Goal: Book appointment/travel/reservation

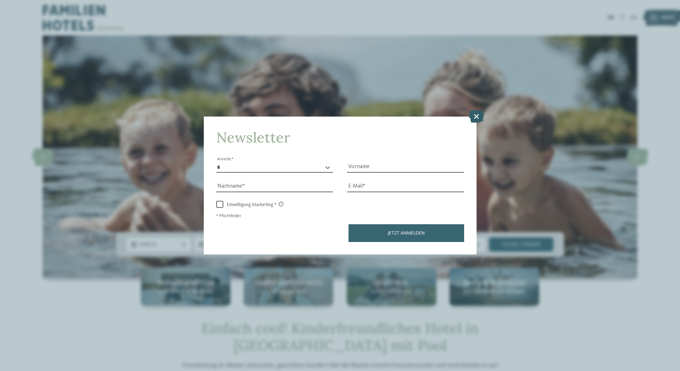
click at [475, 114] on icon at bounding box center [476, 116] width 15 height 12
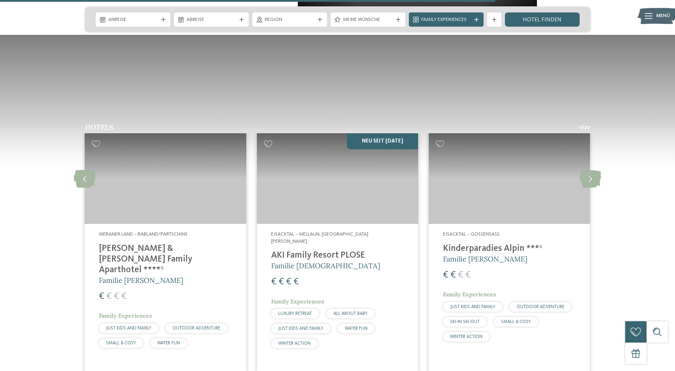
scroll to position [996, 0]
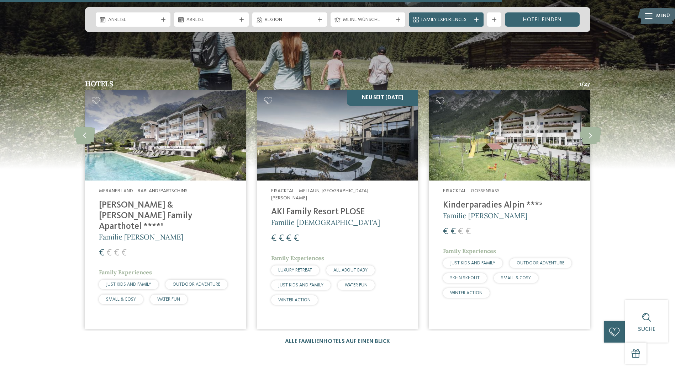
click at [153, 156] on img at bounding box center [165, 135] width 161 height 91
click at [158, 189] on span "Meraner Land – Rabland/Partschins" at bounding box center [143, 190] width 89 height 5
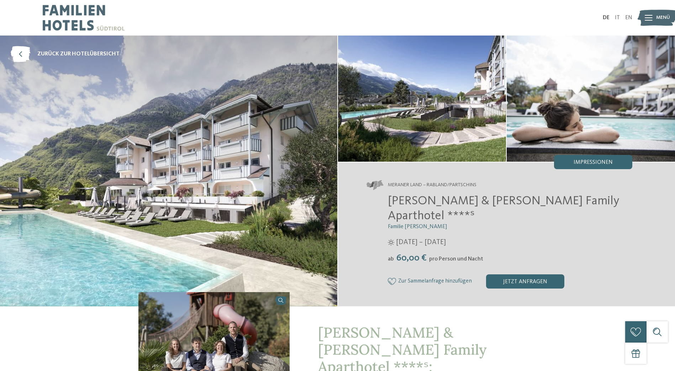
click at [245, 154] on img at bounding box center [168, 171] width 337 height 271
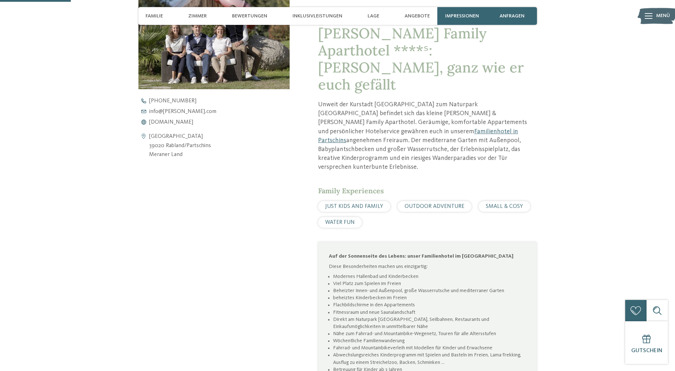
scroll to position [391, 0]
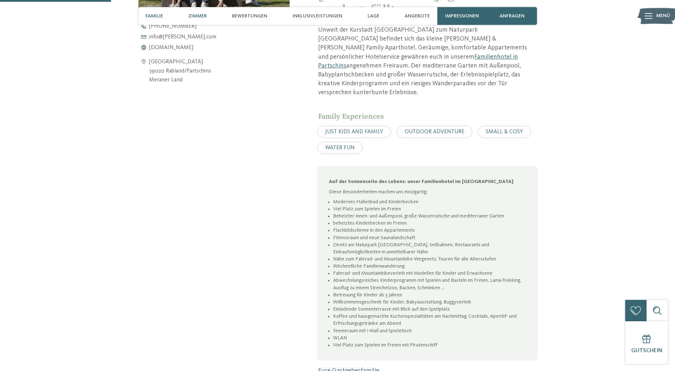
click at [195, 18] on span "Zimmer" at bounding box center [197, 16] width 18 height 6
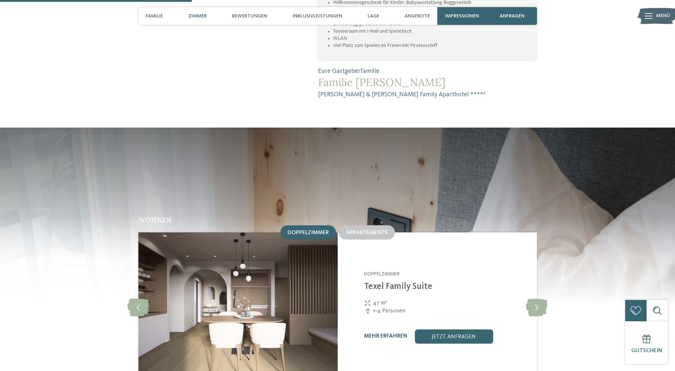
scroll to position [721, 0]
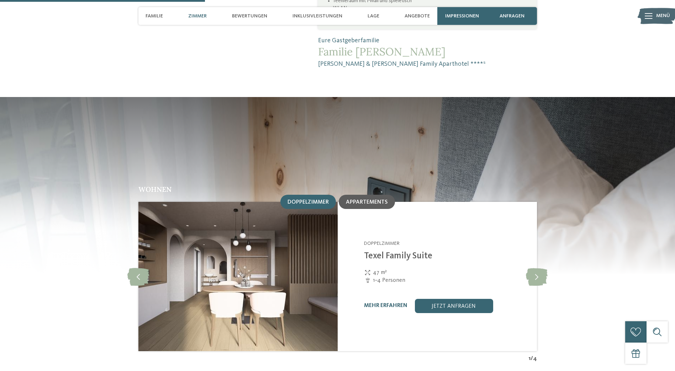
click at [372, 199] on span "Appartements" at bounding box center [367, 202] width 42 height 6
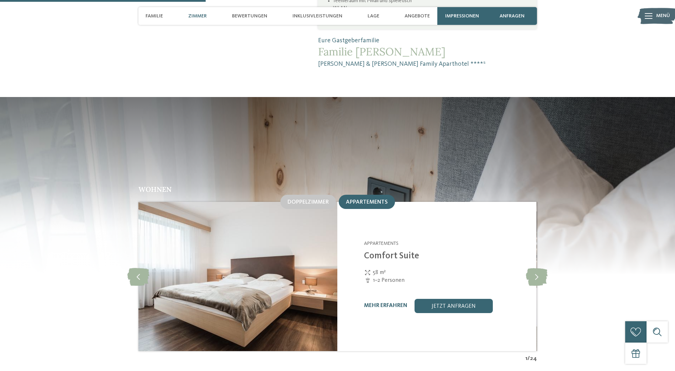
scroll to position [757, 0]
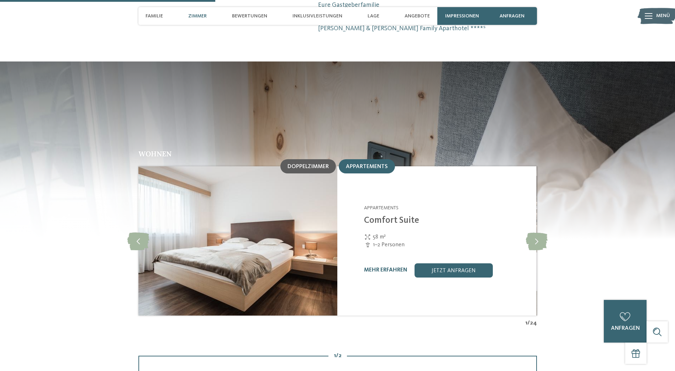
click at [322, 164] on span "Doppelzimmer" at bounding box center [307, 167] width 41 height 6
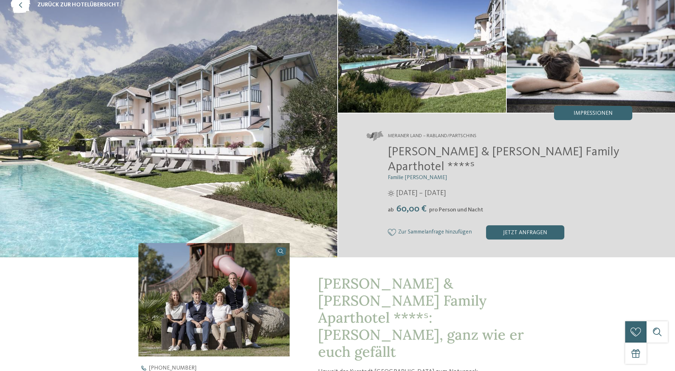
scroll to position [0, 0]
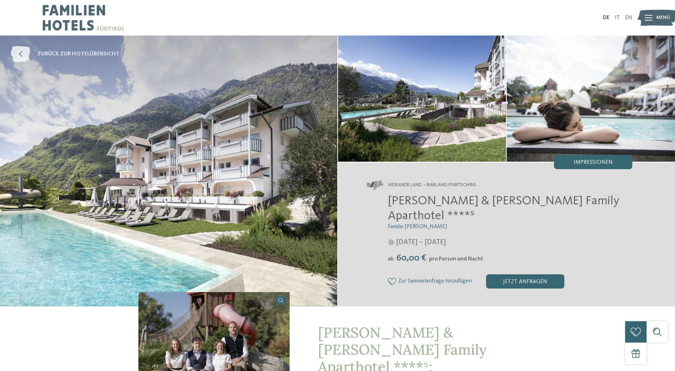
click at [28, 54] on icon at bounding box center [21, 54] width 20 height 16
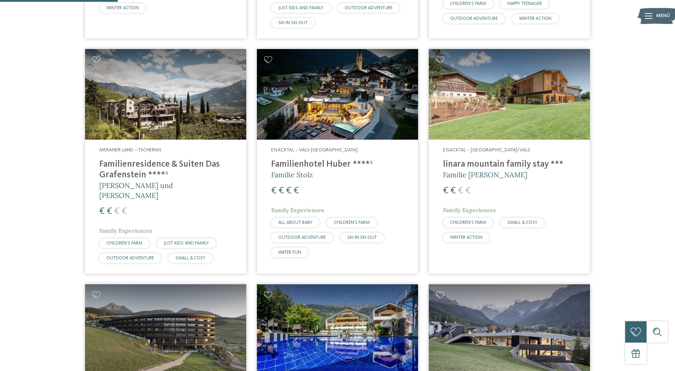
scroll to position [427, 0]
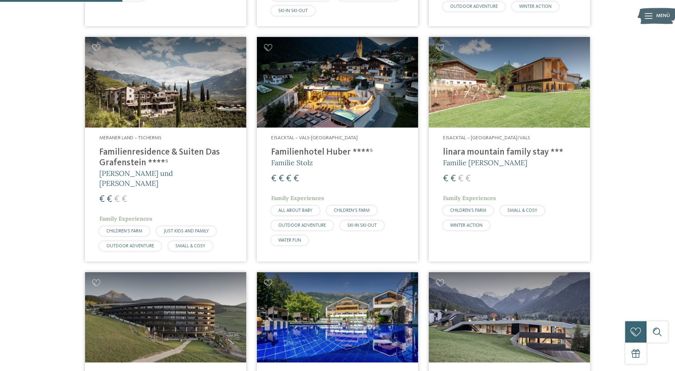
click at [491, 104] on img at bounding box center [508, 82] width 161 height 91
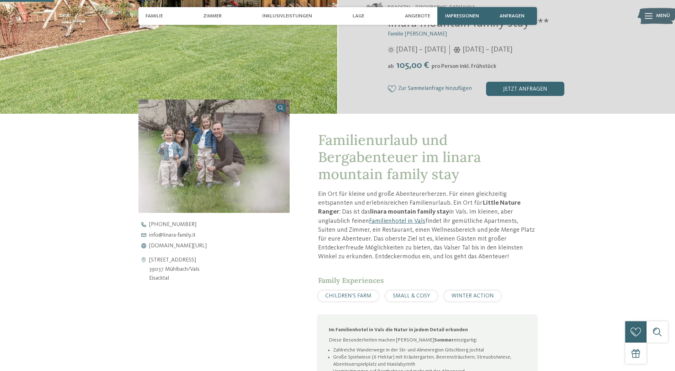
scroll to position [213, 0]
